Goal: Transaction & Acquisition: Purchase product/service

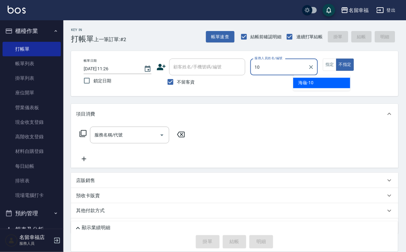
type input "海龜-10"
type button "false"
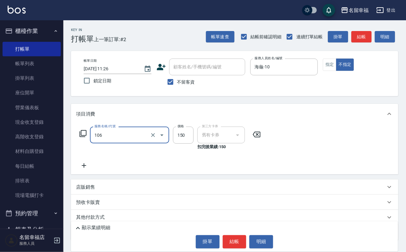
type input "洗髮券抵用(106)"
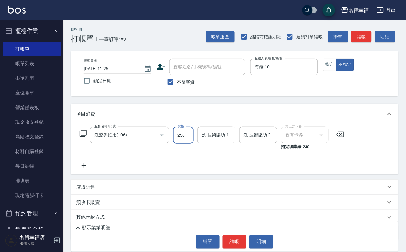
type input "230"
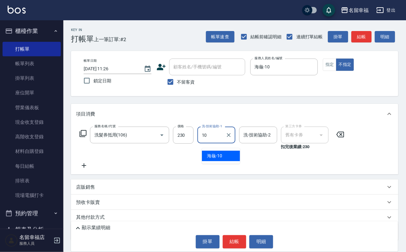
type input "海龜-10"
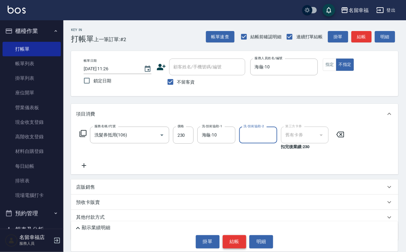
click at [241, 238] on button "結帳" at bounding box center [235, 242] width 24 height 13
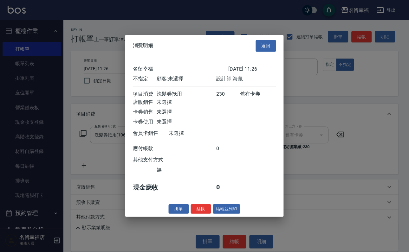
scroll to position [90, 0]
click at [197, 214] on button "結帳" at bounding box center [201, 209] width 20 height 10
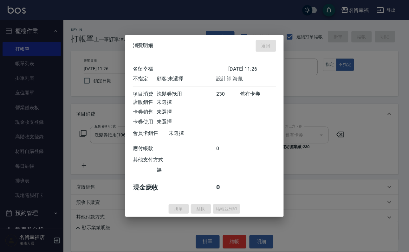
type input "[DATE] 12:52"
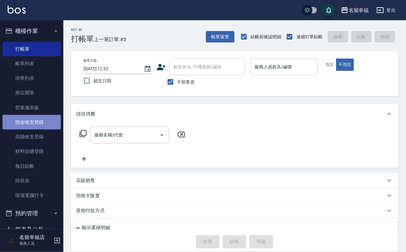
click at [35, 130] on link "現金收支登錄" at bounding box center [32, 122] width 58 height 15
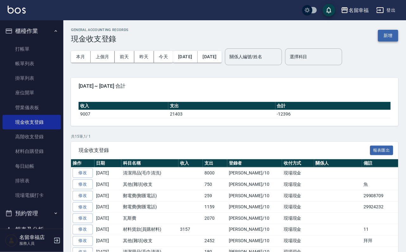
click at [383, 35] on button "新增" at bounding box center [388, 36] width 20 height 12
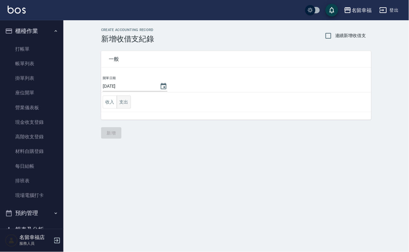
click at [130, 105] on button "支出" at bounding box center [124, 102] width 14 height 13
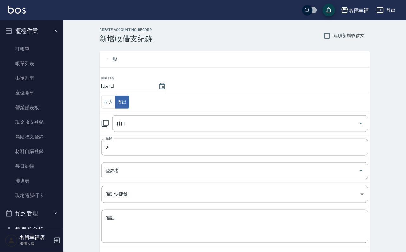
click at [109, 127] on icon at bounding box center [105, 124] width 8 height 8
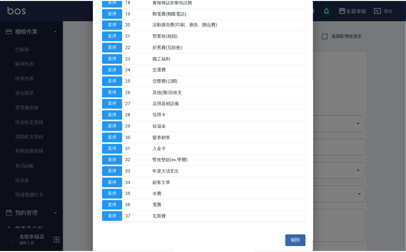
scroll to position [420, 0]
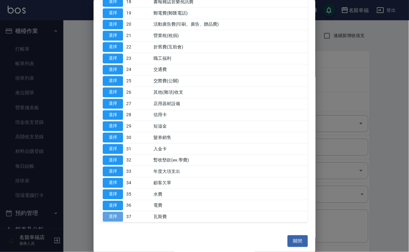
click at [110, 212] on button "選擇" at bounding box center [113, 217] width 20 height 10
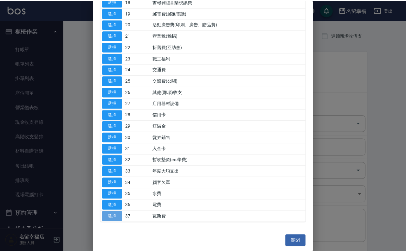
type input "37 瓦斯費"
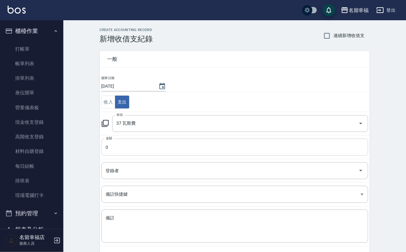
click at [120, 146] on input "0" at bounding box center [234, 147] width 267 height 17
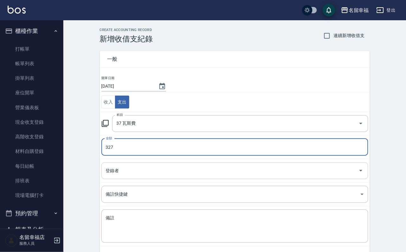
type input "327"
click at [142, 174] on input "登錄者" at bounding box center [230, 170] width 252 height 11
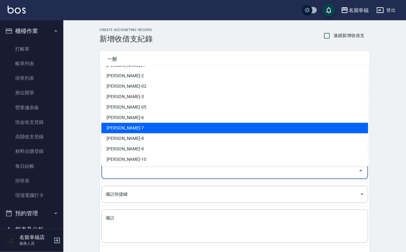
scroll to position [48, 0]
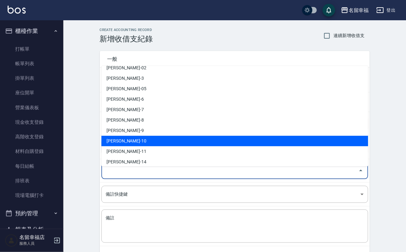
click at [135, 141] on li "[PERSON_NAME]-10" at bounding box center [234, 141] width 267 height 10
type input "[PERSON_NAME]-10"
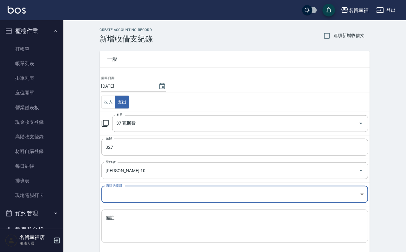
click at [139, 222] on textarea "備註" at bounding box center [235, 226] width 258 height 23
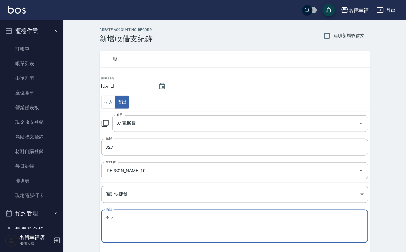
type textarea "ㄓ"
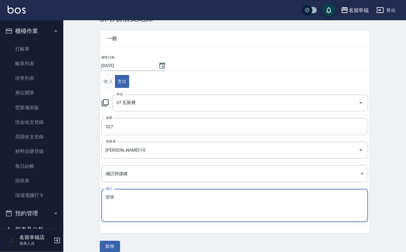
scroll to position [34, 0]
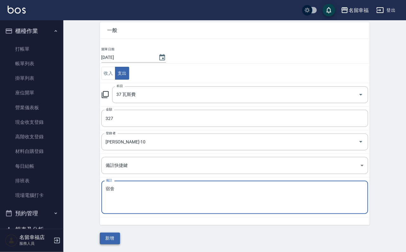
type textarea "宿舍"
click at [112, 241] on button "新增" at bounding box center [110, 239] width 20 height 12
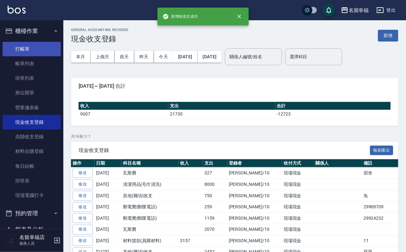
click at [26, 52] on link "打帳單" at bounding box center [32, 49] width 58 height 15
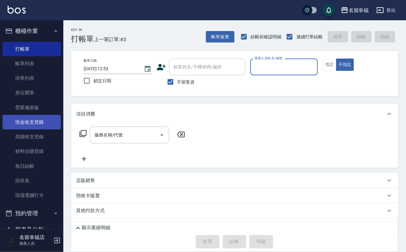
click at [35, 126] on link "現金收支登錄" at bounding box center [32, 122] width 58 height 15
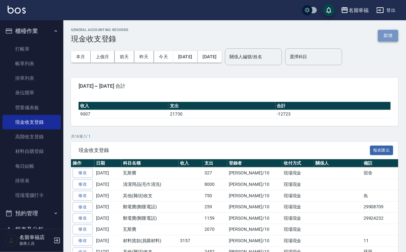
click at [383, 34] on button "新增" at bounding box center [388, 36] width 20 height 12
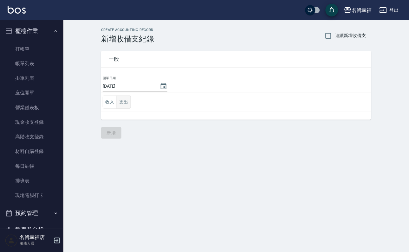
click at [120, 103] on button "支出" at bounding box center [124, 102] width 14 height 13
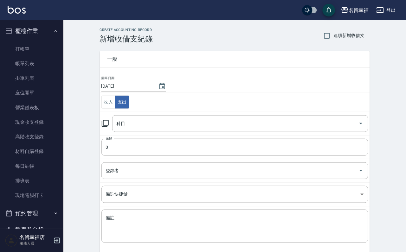
click at [109, 124] on icon at bounding box center [105, 124] width 8 height 8
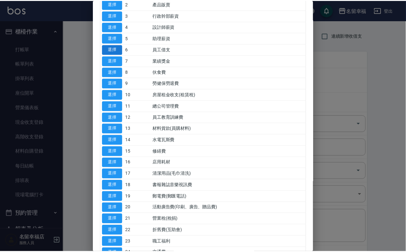
scroll to position [143, 0]
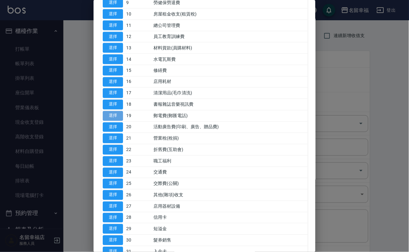
click at [114, 121] on button "選擇" at bounding box center [113, 116] width 20 height 10
type input "19 郵電費(郵匯電話)"
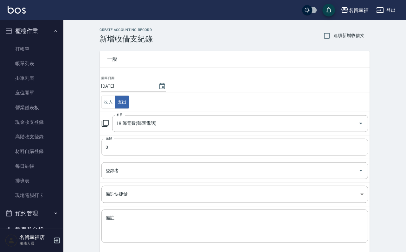
drag, startPoint x: 110, startPoint y: 159, endPoint x: 113, endPoint y: 157, distance: 4.1
click at [111, 156] on input "0" at bounding box center [234, 147] width 267 height 17
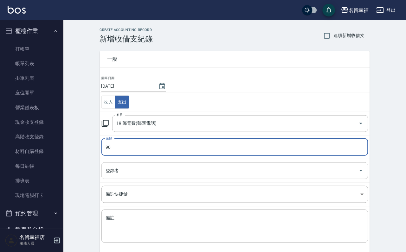
type input "90"
click at [150, 172] on input "登錄者" at bounding box center [230, 170] width 252 height 11
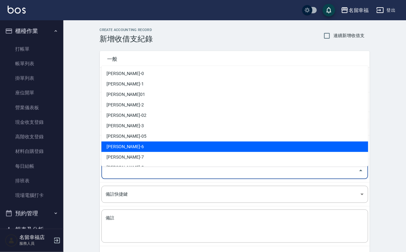
scroll to position [48, 0]
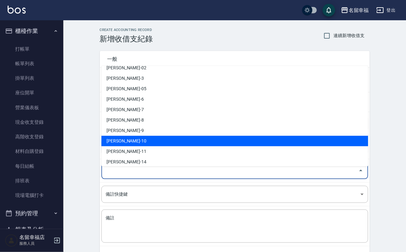
click at [139, 142] on li "[PERSON_NAME]-10" at bounding box center [234, 141] width 267 height 10
type input "[PERSON_NAME]-10"
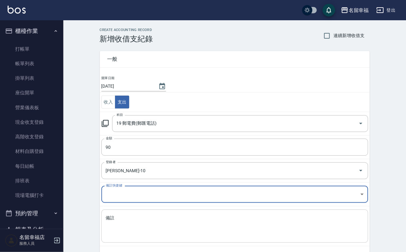
click at [143, 225] on textarea "備註" at bounding box center [235, 226] width 258 height 23
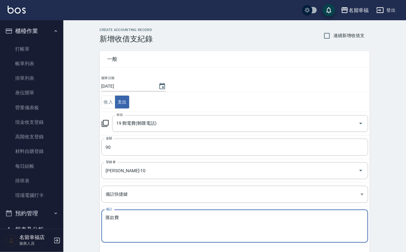
scroll to position [34, 0]
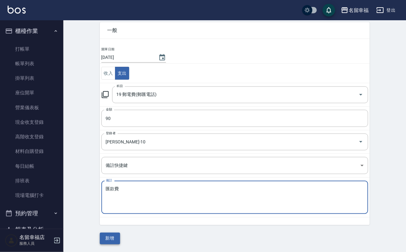
type textarea "匯款費"
click at [112, 233] on button "新增" at bounding box center [110, 239] width 20 height 12
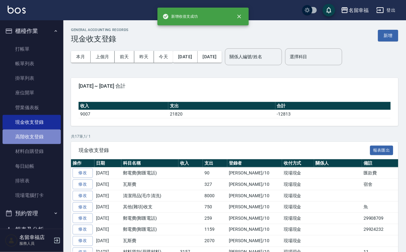
click at [34, 143] on link "高階收支登錄" at bounding box center [32, 137] width 58 height 15
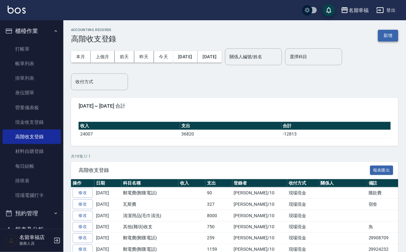
click at [397, 31] on button "新增" at bounding box center [388, 36] width 20 height 12
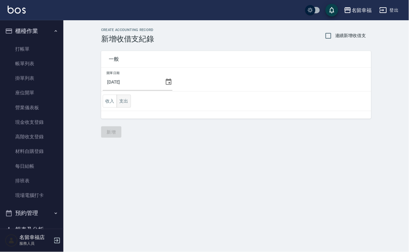
click at [125, 108] on button "支出" at bounding box center [124, 101] width 14 height 13
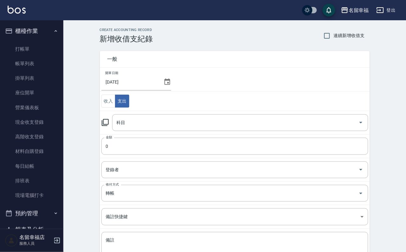
click at [107, 124] on icon at bounding box center [105, 123] width 8 height 8
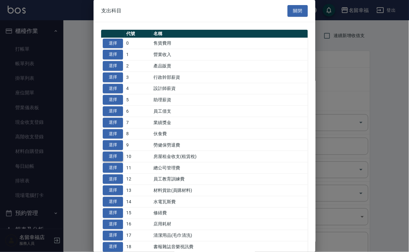
click at [119, 162] on button "選擇" at bounding box center [113, 157] width 20 height 10
type input "10 房屋租金收支(租賃稅)"
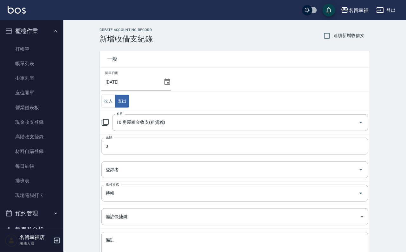
click at [126, 155] on input "0" at bounding box center [234, 146] width 267 height 17
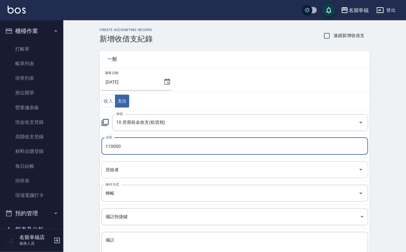
type input "110000"
click at [127, 176] on input "登錄者" at bounding box center [230, 170] width 252 height 11
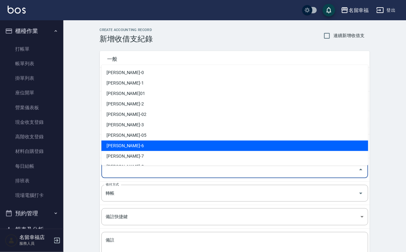
scroll to position [48, 0]
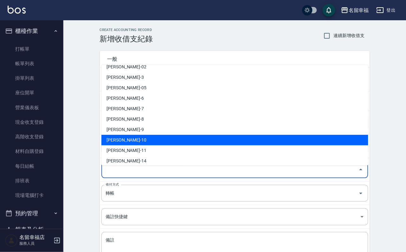
click at [126, 142] on li "[PERSON_NAME]-10" at bounding box center [234, 140] width 267 height 10
type input "[PERSON_NAME]-10"
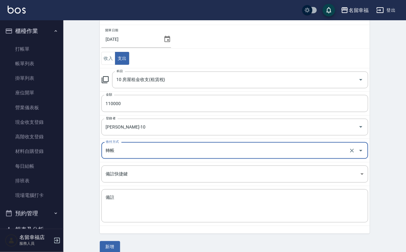
scroll to position [57, 0]
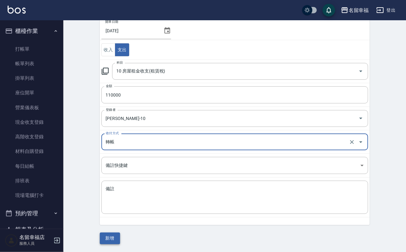
click at [113, 237] on button "新增" at bounding box center [110, 239] width 20 height 12
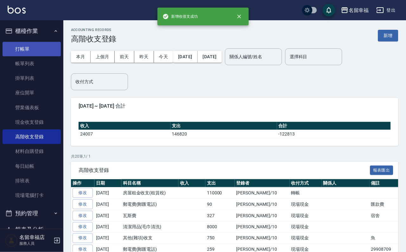
click at [36, 53] on link "打帳單" at bounding box center [32, 49] width 58 height 15
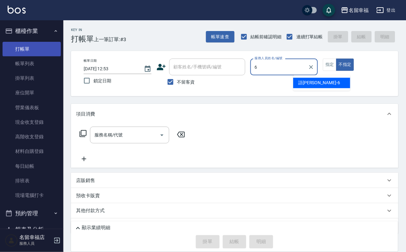
type input "語[PERSON_NAME]-6"
type button "false"
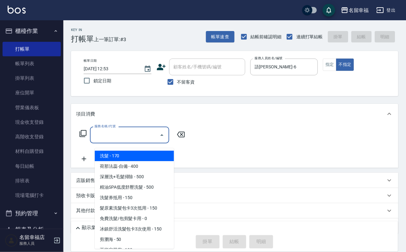
click at [107, 140] on input "服務名稱/代號" at bounding box center [125, 135] width 64 height 11
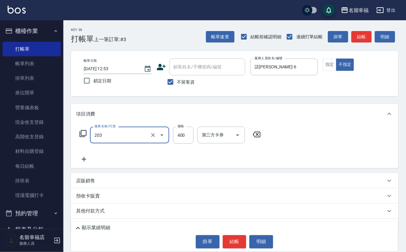
type input "指定單剪(203)"
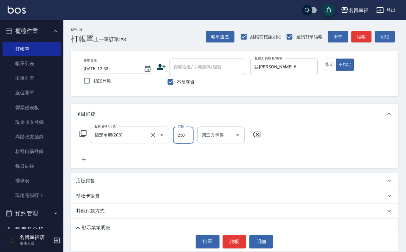
type input "250"
click at [240, 243] on button "結帳" at bounding box center [235, 242] width 24 height 13
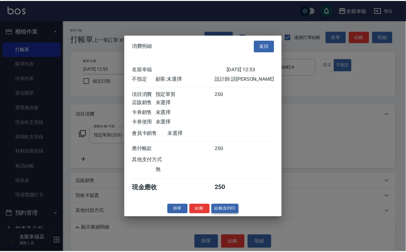
scroll to position [90, 0]
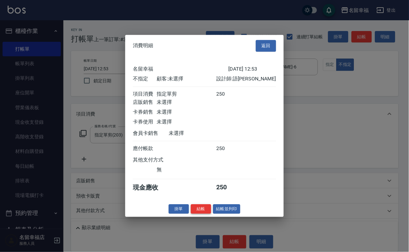
click at [193, 214] on button "結帳" at bounding box center [201, 209] width 20 height 10
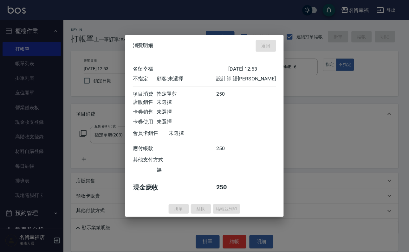
type input "[DATE] 12:54"
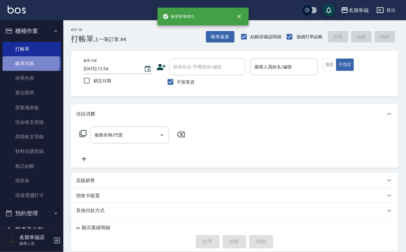
click at [26, 66] on link "帳單列表" at bounding box center [32, 63] width 58 height 15
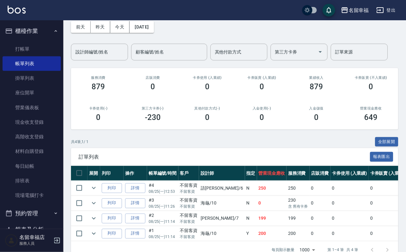
scroll to position [94, 0]
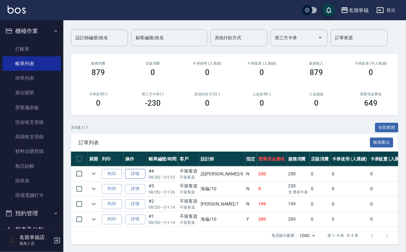
click at [144, 169] on link "詳情" at bounding box center [135, 174] width 20 height 10
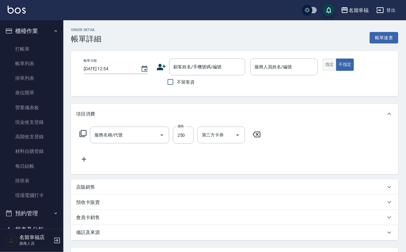
type input "[DATE] 12:53"
checkbox input "true"
type input "語[PERSON_NAME]-6"
type input "指定單剪(203)"
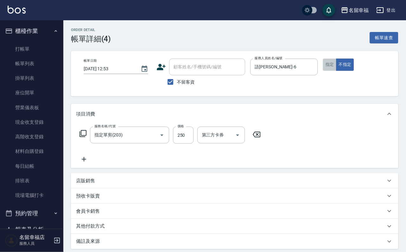
click at [337, 69] on button "指定" at bounding box center [330, 65] width 14 height 12
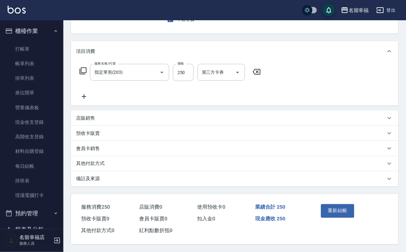
click at [345, 204] on button "重新結帳" at bounding box center [338, 210] width 34 height 13
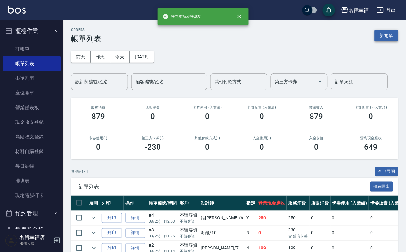
click at [382, 34] on button "新開單" at bounding box center [387, 36] width 24 height 12
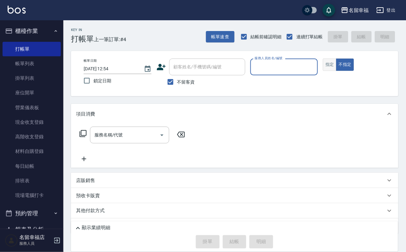
click at [337, 69] on button "指定" at bounding box center [330, 65] width 14 height 12
click at [314, 76] on p at bounding box center [284, 78] width 68 height 7
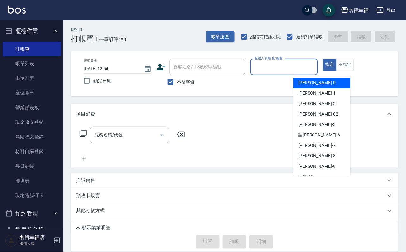
click at [314, 69] on input "服務人員姓名/編號" at bounding box center [284, 66] width 62 height 11
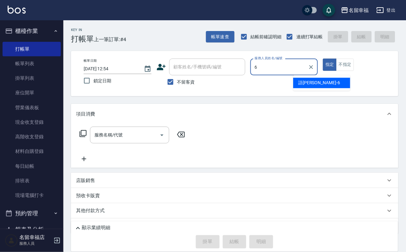
type input "語[PERSON_NAME]-6"
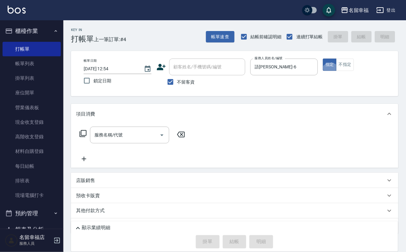
type button "true"
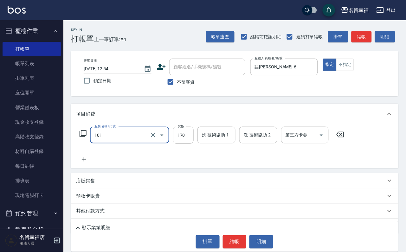
type input "洗髮(101)"
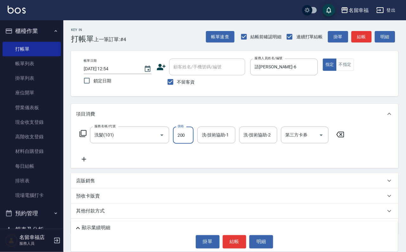
type input "200"
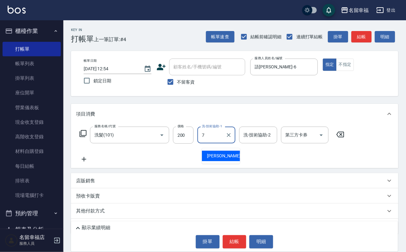
type input "[PERSON_NAME]-7"
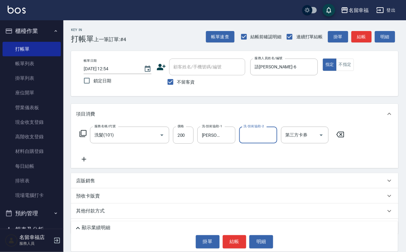
click at [85, 138] on icon at bounding box center [83, 134] width 8 height 8
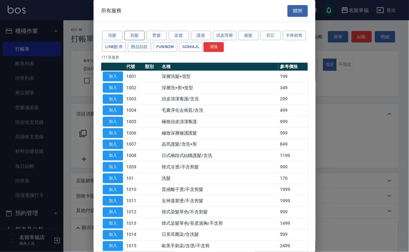
click at [135, 37] on button "剪髮" at bounding box center [134, 36] width 20 height 10
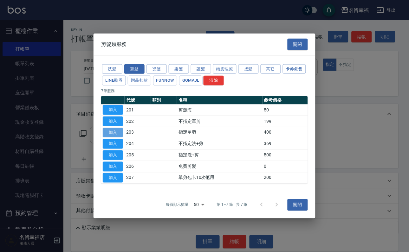
click at [112, 128] on button "加入" at bounding box center [113, 133] width 20 height 10
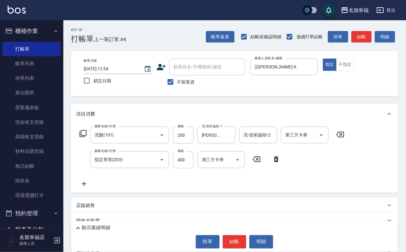
click at [84, 137] on icon at bounding box center [83, 134] width 8 height 8
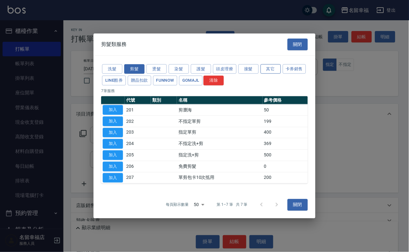
click at [278, 64] on button "其它" at bounding box center [271, 69] width 20 height 10
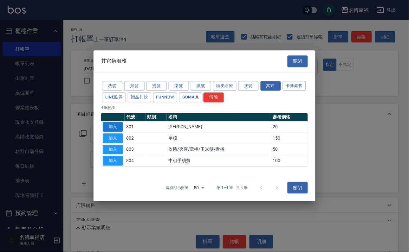
click at [107, 122] on button "加入" at bounding box center [113, 127] width 20 height 10
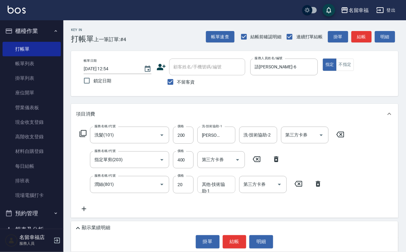
click at [213, 190] on input "其他-技術協助-1" at bounding box center [216, 184] width 32 height 11
type input "[PERSON_NAME]-7"
click at [223, 238] on button "結帳" at bounding box center [235, 242] width 24 height 13
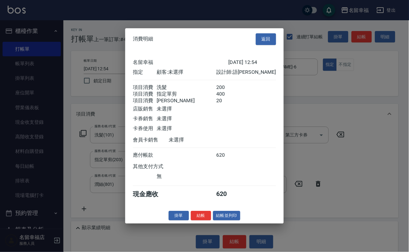
scroll to position [126, 0]
click at [198, 221] on button "結帳" at bounding box center [201, 216] width 20 height 10
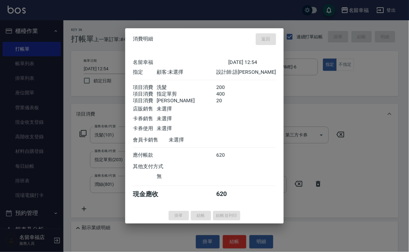
type input "[DATE] 12:55"
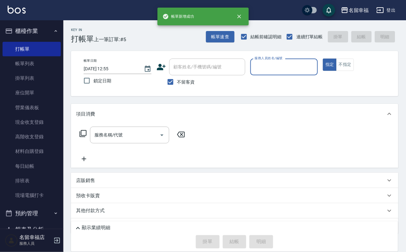
click at [317, 73] on div "服務人員姓名/編號" at bounding box center [284, 67] width 68 height 17
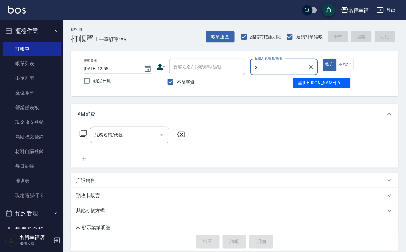
type input "語[PERSON_NAME]-6"
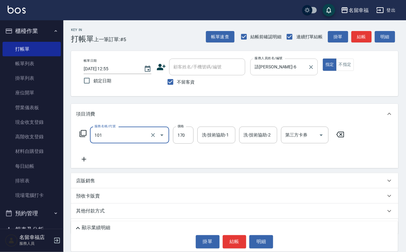
type input "洗髮(101)"
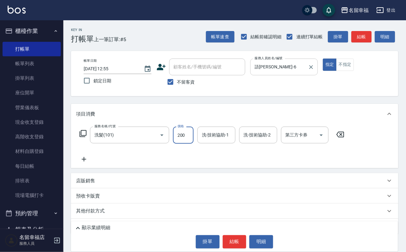
type input "200"
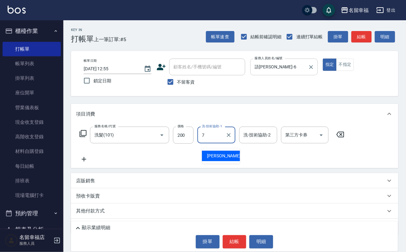
type input "[PERSON_NAME]-7"
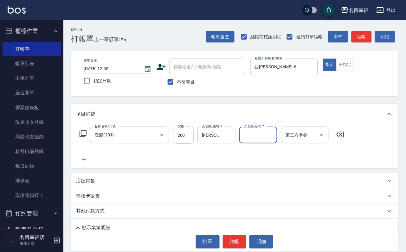
click at [80, 137] on icon at bounding box center [83, 133] width 7 height 7
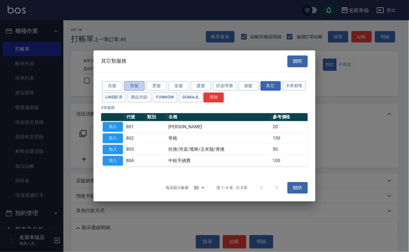
click at [130, 81] on button "剪髮" at bounding box center [134, 86] width 20 height 10
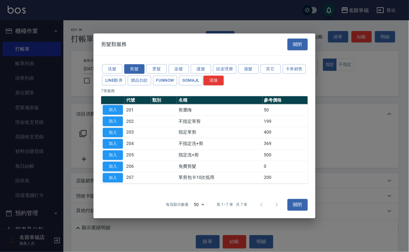
drag, startPoint x: 109, startPoint y: 131, endPoint x: 112, endPoint y: 132, distance: 3.2
click at [110, 132] on button "加入" at bounding box center [113, 133] width 20 height 10
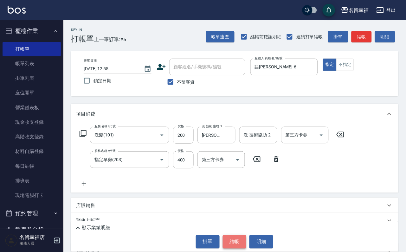
click at [244, 239] on button "結帳" at bounding box center [235, 242] width 24 height 13
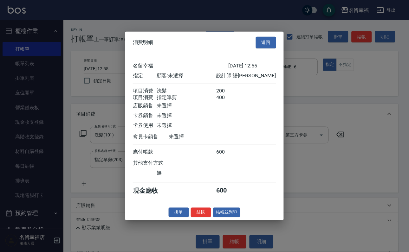
scroll to position [102, 0]
drag, startPoint x: 193, startPoint y: 237, endPoint x: 215, endPoint y: 186, distance: 55.5
click at [193, 217] on button "結帳" at bounding box center [201, 213] width 20 height 10
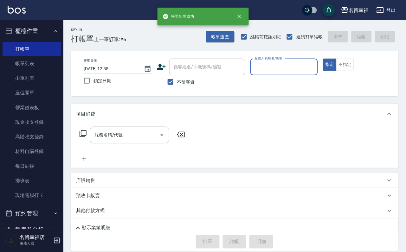
click at [315, 68] on input "服務人員姓名/編號" at bounding box center [284, 66] width 62 height 11
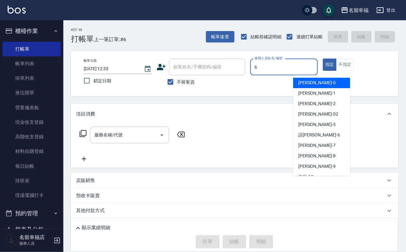
type input "語[PERSON_NAME]-6"
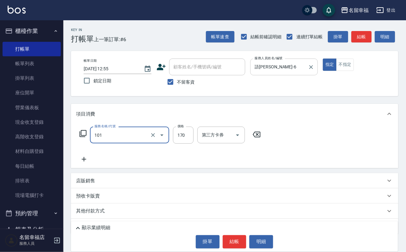
type input "洗髮(101)"
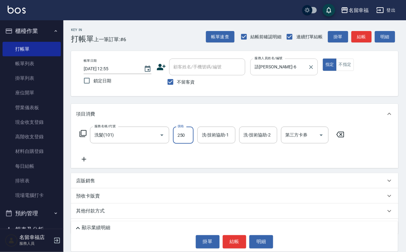
type input "250"
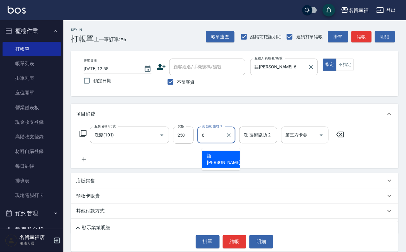
type input "語[PERSON_NAME]-6"
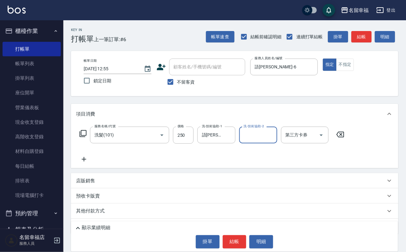
click at [80, 139] on div "服務名稱/代號 洗髮(101) 服務名稱/代號 價格 250 價格 洗-技術協助-1 語[PERSON_NAME]-6 洗-技術協助-1 洗-技術協助-2 洗…" at bounding box center [212, 135] width 272 height 17
click at [82, 137] on icon at bounding box center [83, 133] width 7 height 7
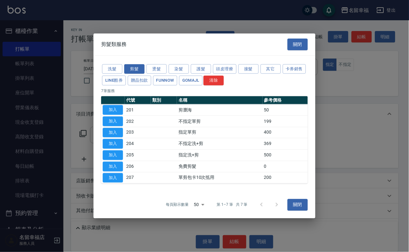
click at [108, 131] on button "加入" at bounding box center [113, 133] width 20 height 10
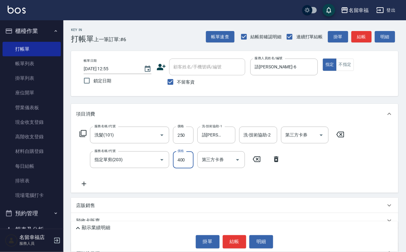
drag, startPoint x: 184, startPoint y: 170, endPoint x: 114, endPoint y: 185, distance: 71.8
click at [183, 169] on input "400" at bounding box center [183, 160] width 21 height 17
type input "250"
click at [228, 236] on button "結帳" at bounding box center [235, 242] width 24 height 13
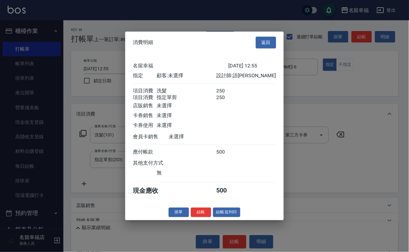
click at [198, 217] on button "結帳" at bounding box center [201, 213] width 20 height 10
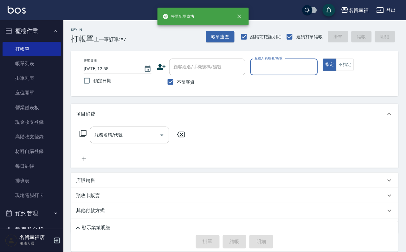
click at [318, 72] on div "服務人員姓名/編號" at bounding box center [284, 67] width 68 height 17
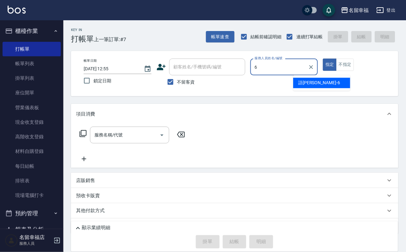
type input "語[PERSON_NAME]-6"
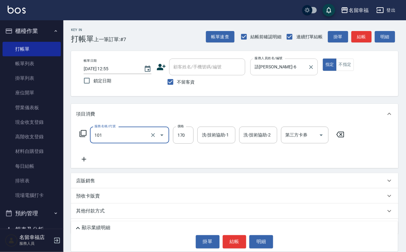
type input "洗髮(101)"
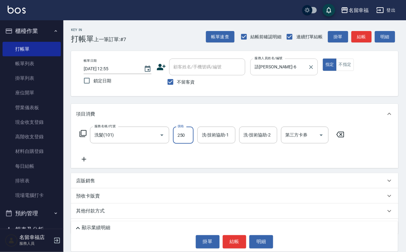
type input "250"
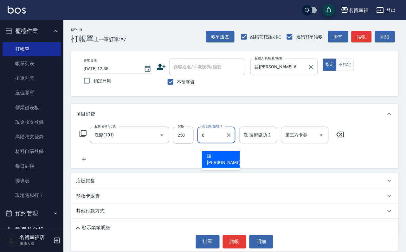
type input "語[PERSON_NAME]-6"
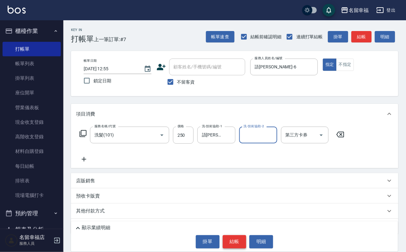
click at [231, 239] on button "結帳" at bounding box center [235, 242] width 24 height 13
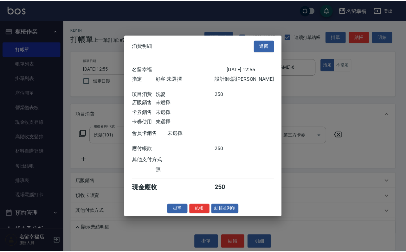
scroll to position [78, 0]
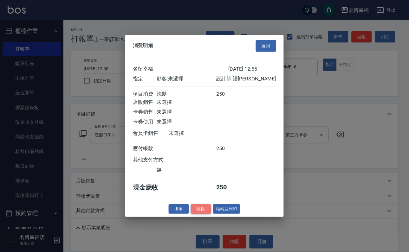
drag, startPoint x: 190, startPoint y: 243, endPoint x: 178, endPoint y: 238, distance: 13.0
click at [191, 214] on button "結帳" at bounding box center [201, 209] width 20 height 10
type input "[DATE] 12:56"
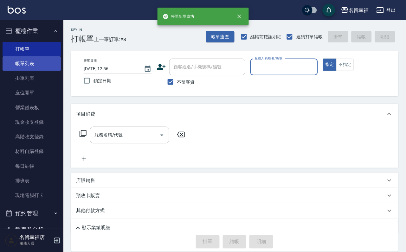
click at [16, 64] on link "帳單列表" at bounding box center [32, 63] width 58 height 15
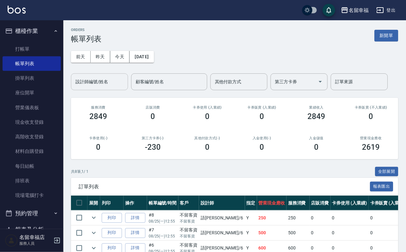
click at [101, 86] on input "設計師編號/姓名" at bounding box center [99, 81] width 51 height 11
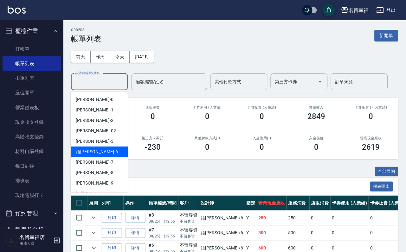
click at [96, 150] on div "語[PERSON_NAME] -6" at bounding box center [99, 152] width 57 height 10
type input "語[PERSON_NAME]-6"
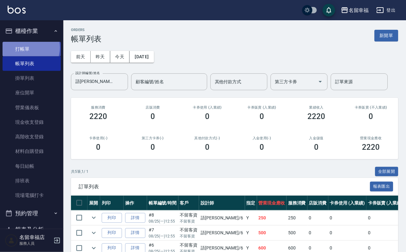
click at [27, 50] on link "打帳單" at bounding box center [32, 49] width 58 height 15
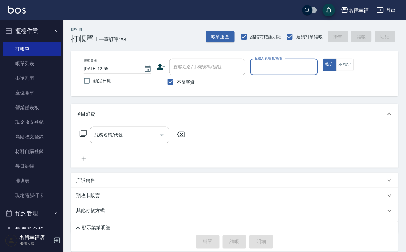
click at [315, 68] on input "服務人員姓名/編號" at bounding box center [284, 66] width 62 height 11
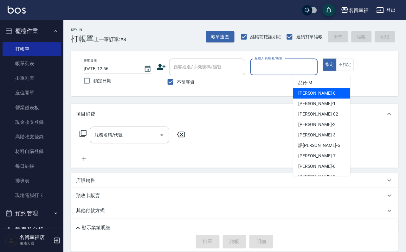
click at [317, 95] on div "小靜 -0" at bounding box center [321, 93] width 57 height 10
type input "小靜-0"
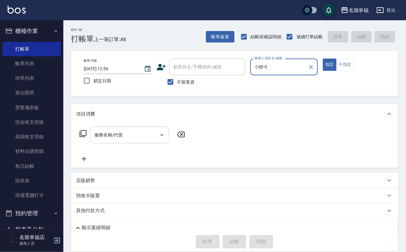
click at [124, 141] on input "服務名稱/代號" at bounding box center [125, 135] width 64 height 11
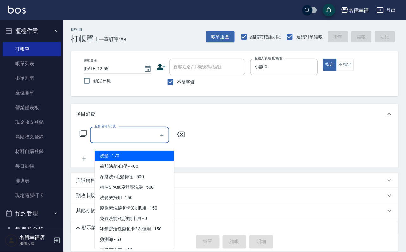
click at [87, 138] on icon at bounding box center [83, 134] width 8 height 8
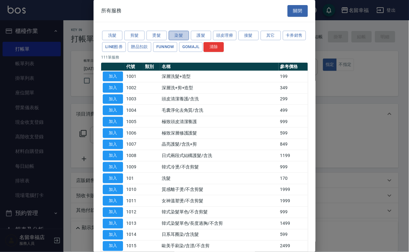
click at [184, 34] on button "染髮" at bounding box center [179, 36] width 20 height 10
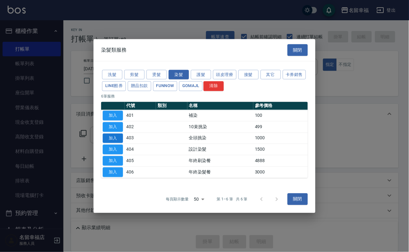
click at [120, 136] on button "加入" at bounding box center [113, 138] width 20 height 10
type input "全頭挑染(403)"
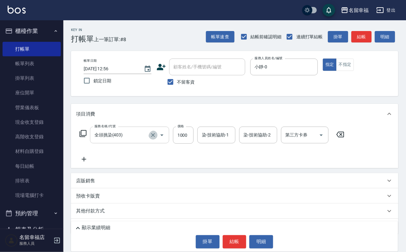
click at [154, 137] on icon "Clear" at bounding box center [153, 135] width 4 height 4
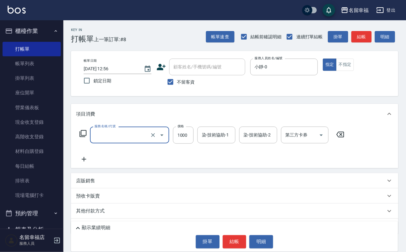
type input "全頭挑染(403)"
click at [82, 137] on icon at bounding box center [83, 133] width 7 height 7
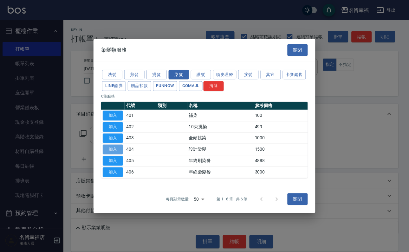
click at [114, 154] on button "加入" at bounding box center [113, 150] width 20 height 10
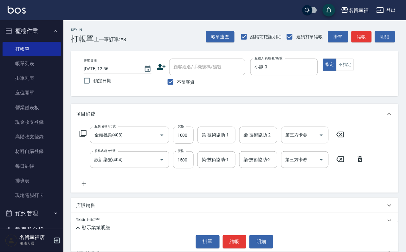
click at [344, 138] on icon at bounding box center [341, 135] width 8 height 6
click at [362, 162] on icon at bounding box center [360, 159] width 4 height 6
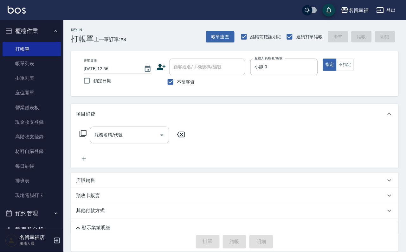
click at [87, 138] on icon at bounding box center [83, 134] width 8 height 8
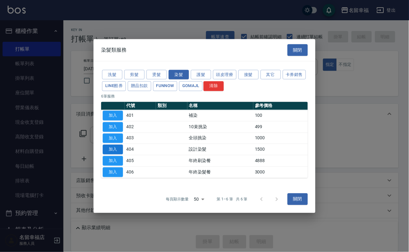
click at [120, 152] on button "加入" at bounding box center [113, 150] width 20 height 10
type input "設計染髮(404)"
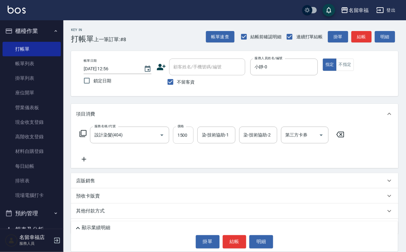
click at [184, 140] on input "1500" at bounding box center [183, 135] width 21 height 17
type input "999"
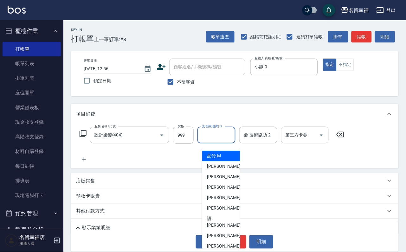
click at [208, 141] on input "染-技術協助-1" at bounding box center [216, 135] width 32 height 11
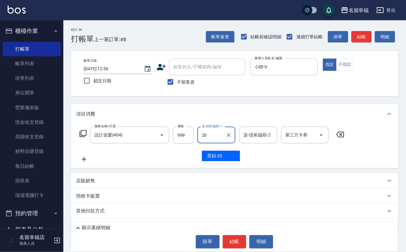
type input "育鋗-20"
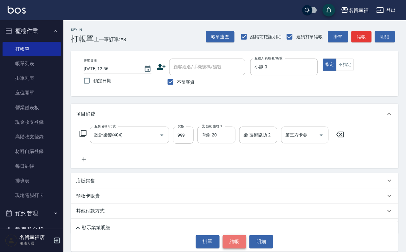
click at [237, 236] on button "結帳" at bounding box center [235, 242] width 24 height 13
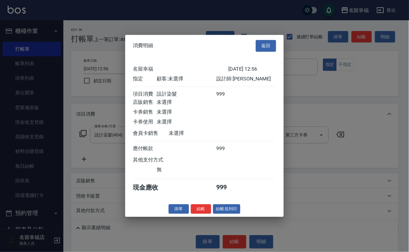
scroll to position [78, 0]
click at [194, 214] on button "結帳" at bounding box center [201, 209] width 20 height 10
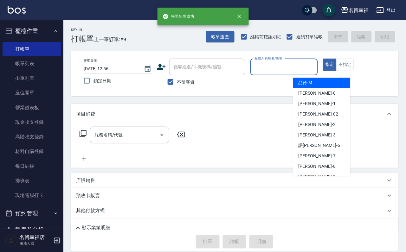
click at [315, 67] on input "服務人員姓名/編號" at bounding box center [284, 66] width 62 height 11
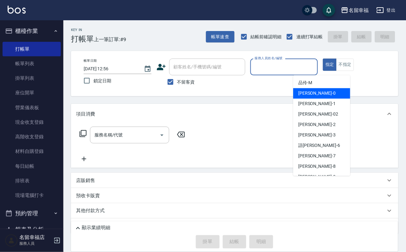
click at [324, 94] on div "小靜 -0" at bounding box center [321, 93] width 57 height 10
type input "小靜-0"
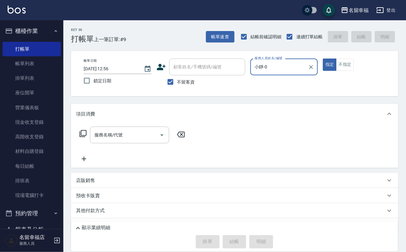
click at [87, 138] on icon at bounding box center [83, 134] width 8 height 8
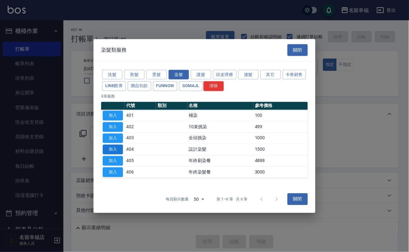
click at [114, 151] on button "加入" at bounding box center [113, 150] width 20 height 10
type input "設計染髮(404)"
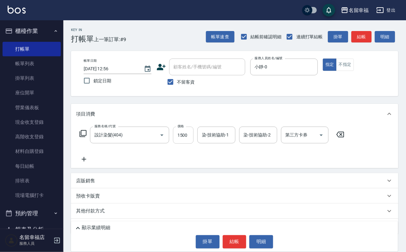
click at [184, 135] on input "1500" at bounding box center [183, 135] width 21 height 17
type input "999"
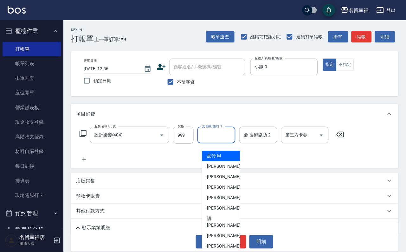
click at [221, 141] on input "染-技術協助-1" at bounding box center [216, 135] width 32 height 11
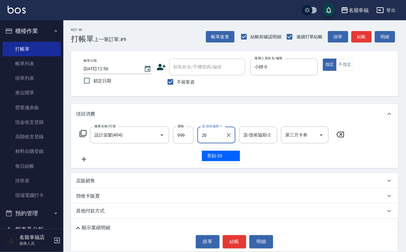
type input "育鋗-20"
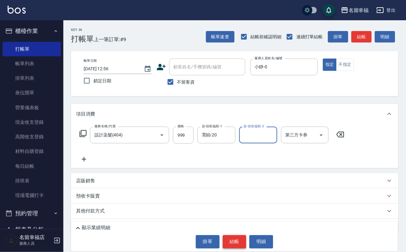
click at [229, 236] on button "結帳" at bounding box center [235, 242] width 24 height 13
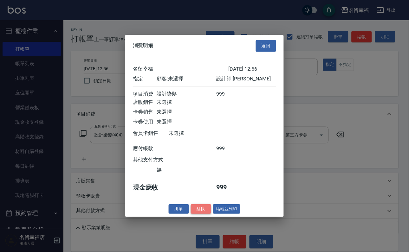
click at [191, 214] on button "結帳" at bounding box center [201, 209] width 20 height 10
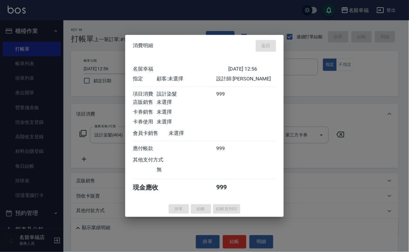
type input "[DATE] 12:57"
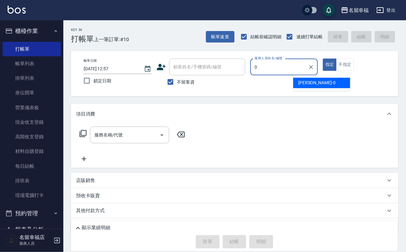
type input "小靜-0"
type button "true"
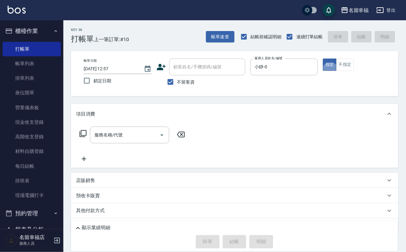
click at [87, 136] on icon at bounding box center [83, 134] width 8 height 8
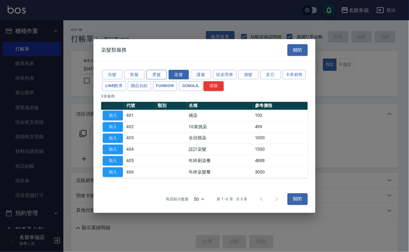
click at [152, 70] on button "燙髮" at bounding box center [156, 75] width 20 height 10
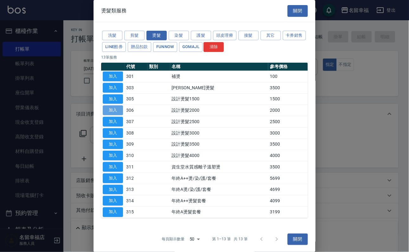
click at [119, 115] on button "加入" at bounding box center [113, 111] width 20 height 10
type input "設計燙髮2000(306)"
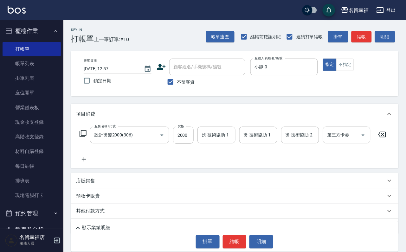
click at [220, 139] on input "洗-技術協助-1" at bounding box center [216, 135] width 32 height 11
type input "育鋗-20"
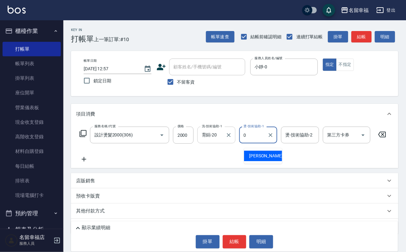
type input "小靜-0"
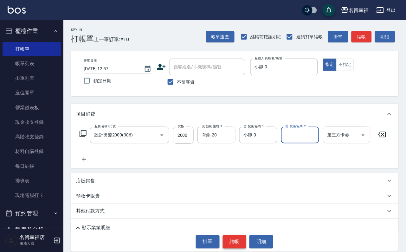
click at [244, 238] on button "結帳" at bounding box center [235, 242] width 24 height 13
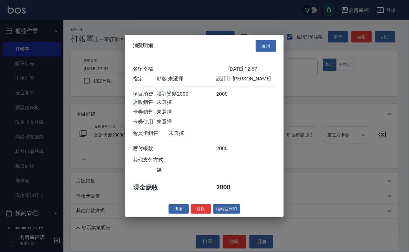
click at [195, 214] on button "結帳" at bounding box center [201, 209] width 20 height 10
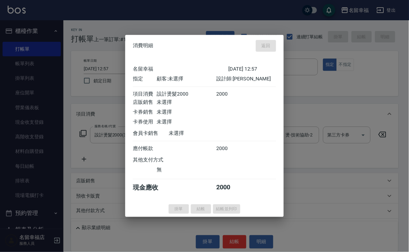
type input "[DATE] 13:22"
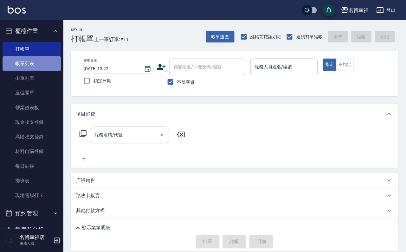
click at [33, 68] on link "帳單列表" at bounding box center [32, 63] width 58 height 15
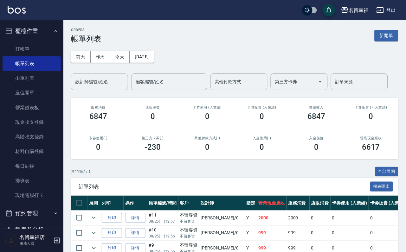
click at [97, 82] on input "設計師編號/姓名" at bounding box center [99, 81] width 51 height 11
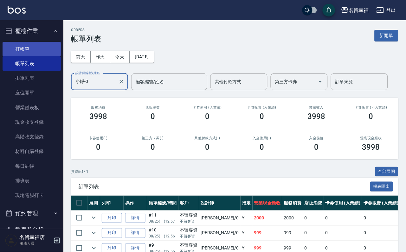
type input "小靜-0"
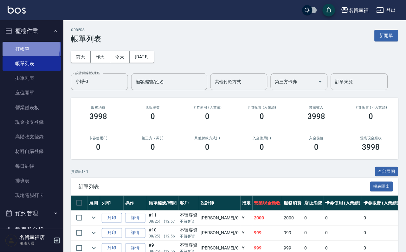
click at [21, 49] on link "打帳單" at bounding box center [32, 49] width 58 height 15
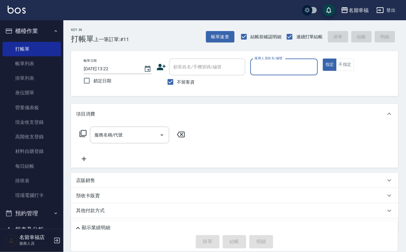
click at [318, 61] on div "服務人員姓名/編號" at bounding box center [284, 67] width 68 height 17
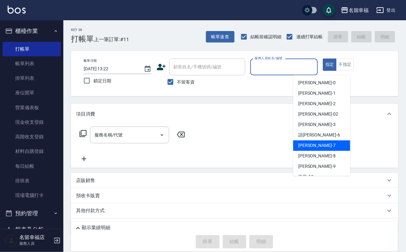
click at [312, 146] on span "[PERSON_NAME] -7" at bounding box center [316, 146] width 37 height 7
type input "[PERSON_NAME]-7"
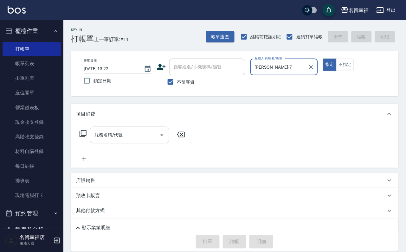
click at [167, 133] on button "Open" at bounding box center [162, 135] width 10 height 10
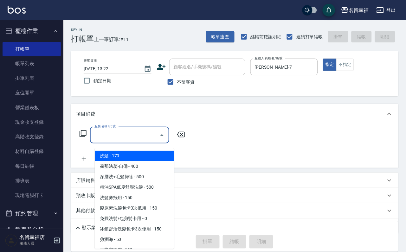
click at [153, 156] on span "洗髮 - 170" at bounding box center [134, 156] width 79 height 10
type input "洗髮(101)"
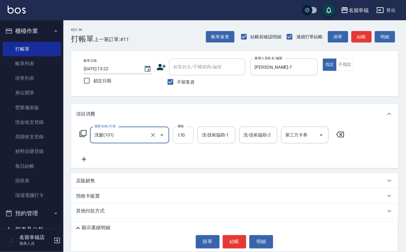
drag, startPoint x: 188, startPoint y: 139, endPoint x: 182, endPoint y: 139, distance: 5.7
click at [188, 139] on input "170" at bounding box center [183, 135] width 21 height 17
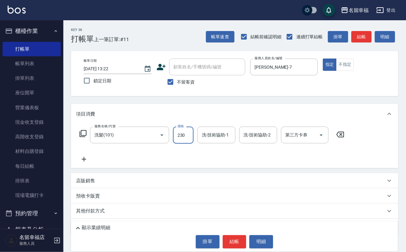
type input "230"
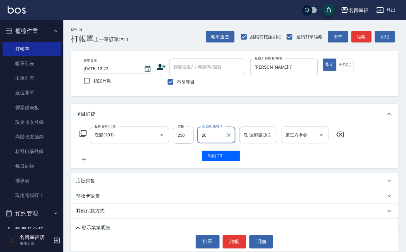
type input "育鋗-20"
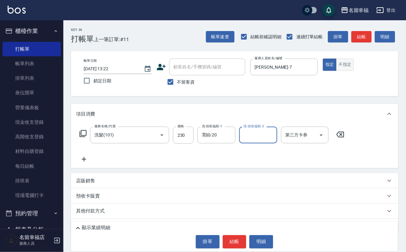
click at [354, 64] on button "不指定" at bounding box center [345, 65] width 18 height 12
click at [85, 138] on icon at bounding box center [83, 134] width 8 height 8
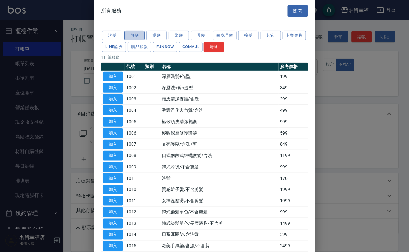
click at [135, 38] on button "剪髮" at bounding box center [134, 36] width 20 height 10
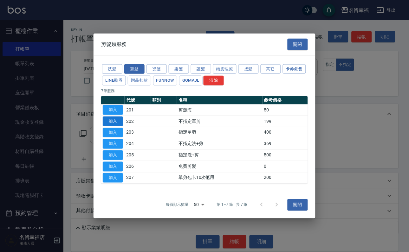
click at [112, 117] on button "加入" at bounding box center [113, 122] width 20 height 10
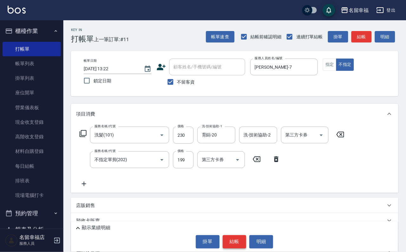
click at [237, 240] on button "結帳" at bounding box center [235, 242] width 24 height 13
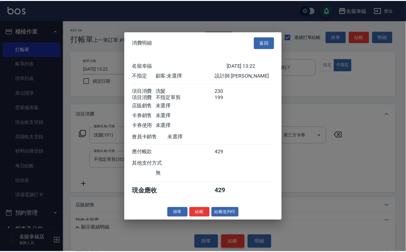
scroll to position [114, 0]
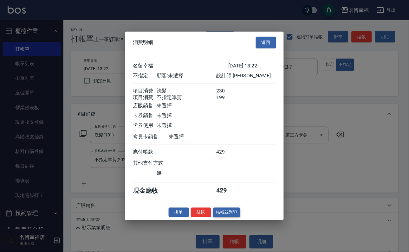
click at [232, 217] on button "結帳並列印" at bounding box center [227, 213] width 28 height 10
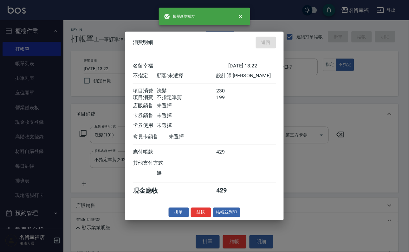
type input "[DATE] 13:42"
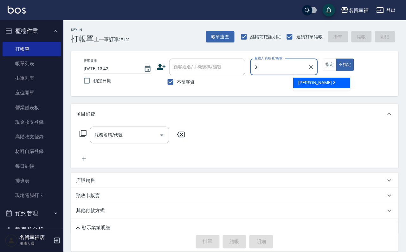
type input "[PERSON_NAME]-3"
type button "false"
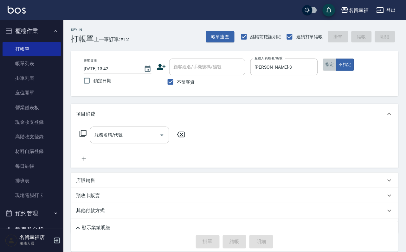
click at [337, 71] on button "指定" at bounding box center [330, 65] width 14 height 12
click at [137, 133] on div "服務名稱/代號" at bounding box center [129, 135] width 79 height 17
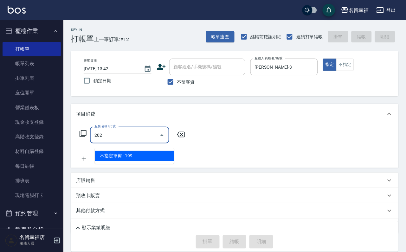
type input "不指定單剪(202)"
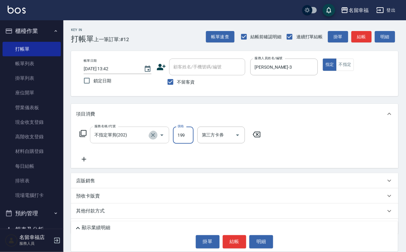
click at [150, 139] on icon "Clear" at bounding box center [153, 135] width 6 height 6
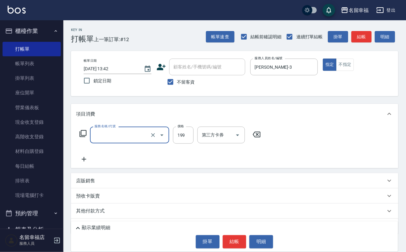
click at [141, 135] on input "服務名稱/代號" at bounding box center [121, 135] width 56 height 11
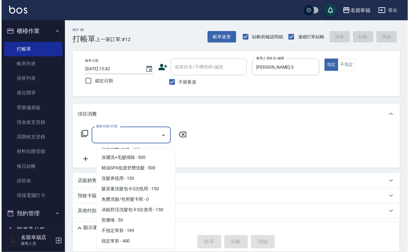
scroll to position [3, 0]
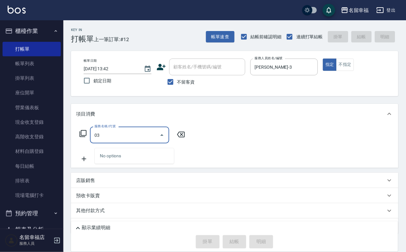
type input "0"
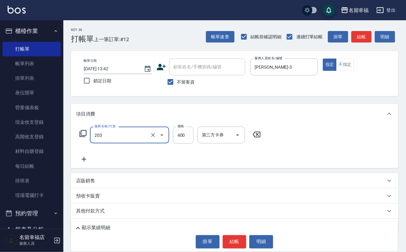
type input "指定單剪(203)"
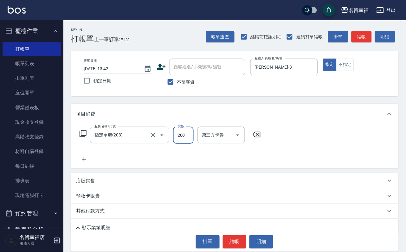
type input "200"
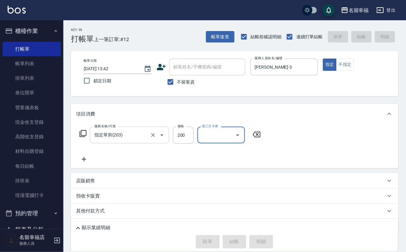
type input "[DATE] 13:43"
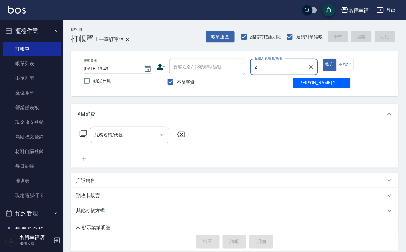
type input "[PERSON_NAME]-2"
type button "true"
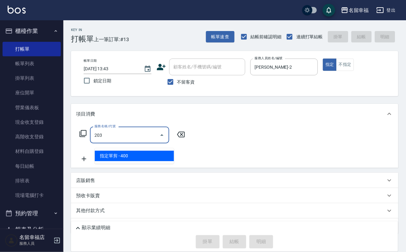
type input "指定單剪(203)"
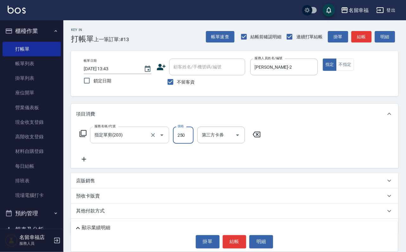
type input "250"
click at [245, 243] on button "結帳" at bounding box center [235, 242] width 24 height 13
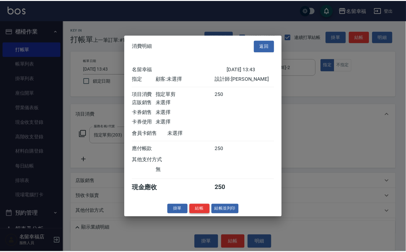
scroll to position [78, 0]
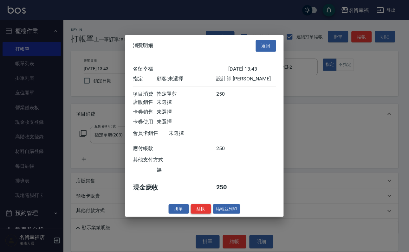
click at [198, 214] on button "結帳" at bounding box center [201, 209] width 20 height 10
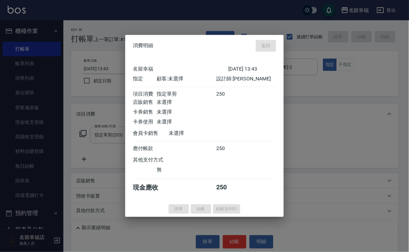
type input "[DATE] 13:56"
